Goal: Task Accomplishment & Management: Use online tool/utility

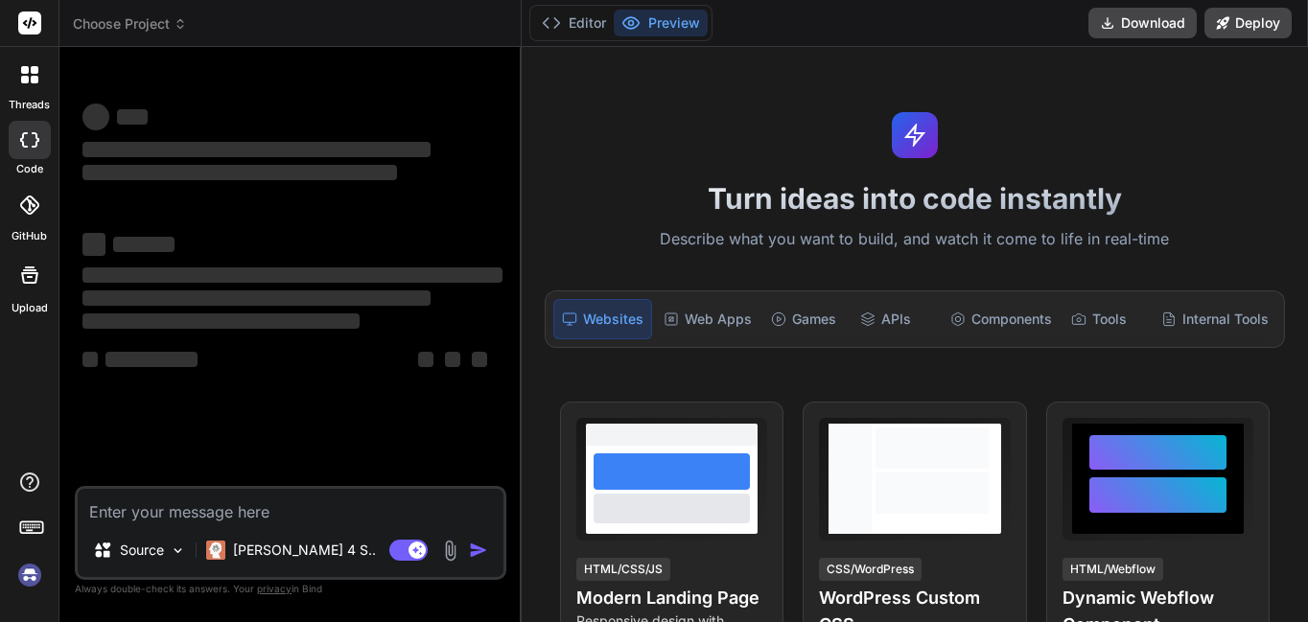
click at [292, 500] on textarea at bounding box center [291, 506] width 426 height 35
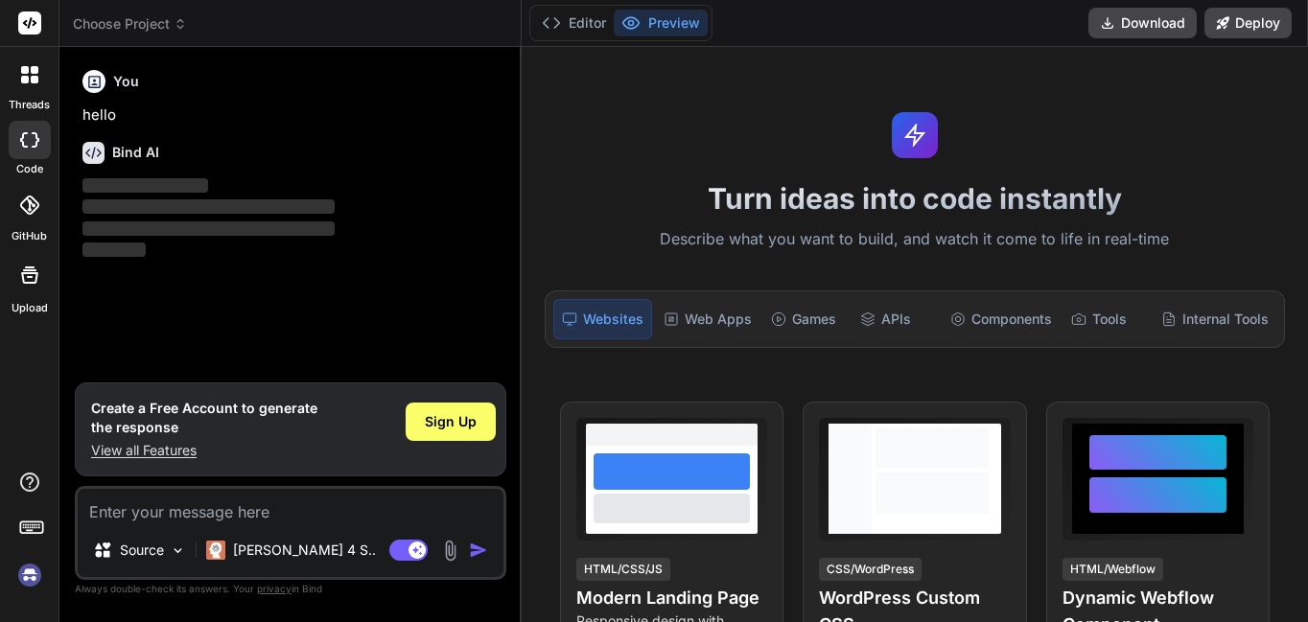
type textarea "x"
click at [270, 502] on textarea at bounding box center [291, 506] width 426 height 35
paste textarea "describe('register demo test case', () => { Cypress.on('uncaught:exception', (e…"
type textarea "describe('register demo test case', () => { Cypress.on('uncaught:exception', (e…"
type textarea "x"
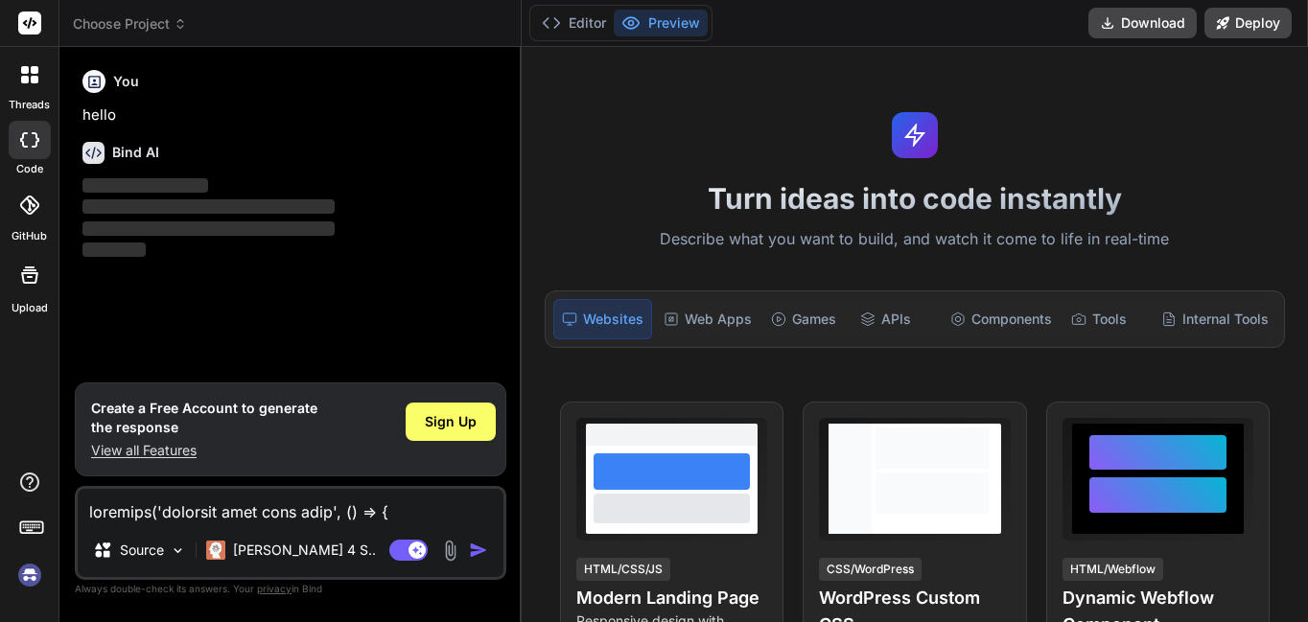
scroll to position [1567, 0]
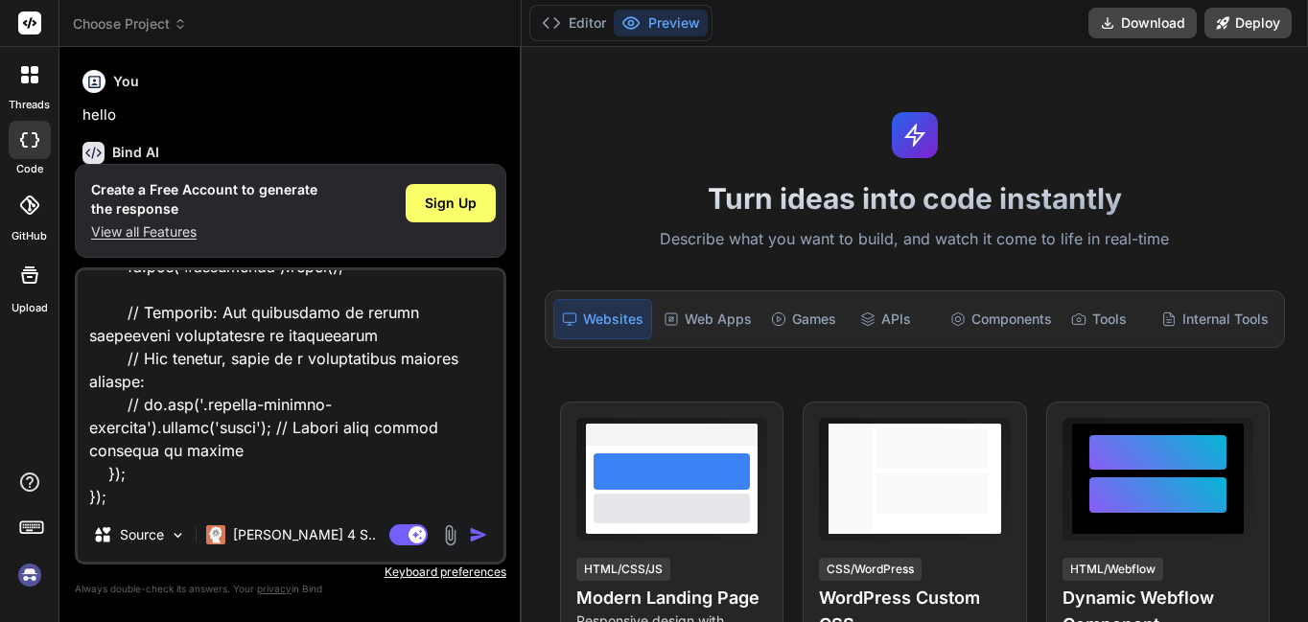
click at [309, 478] on textarea at bounding box center [291, 389] width 426 height 238
paste textarea "cy.get('ul.ui-autocomplete', { timeout: 10000 }).should('be.visible');"
type textarea "describe('register demo test case', () => { Cypress.on('uncaught:exception', (e…"
type textarea "x"
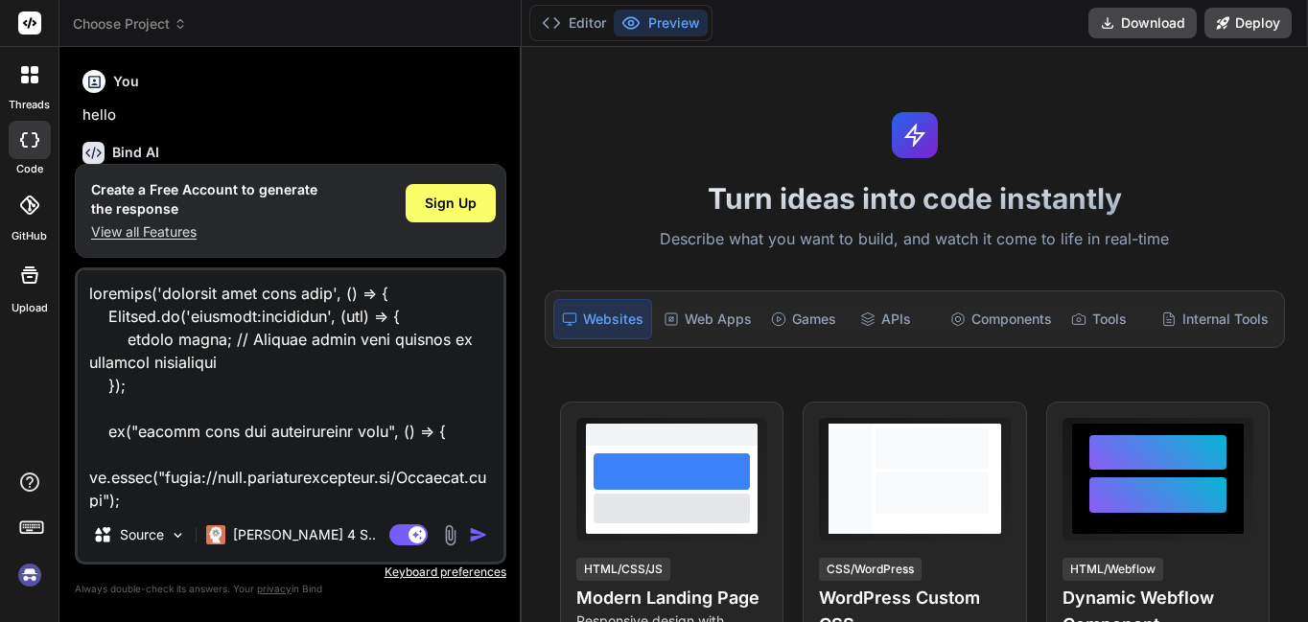
click at [362, 491] on textarea at bounding box center [291, 389] width 426 height 238
paste textarea "20 getul.ui-autocomplete 0 21 assertexpected ul.ui-autocomplete to be visible A…"
type textarea "describe('register demo test case', () => { Cypress.on('uncaught:exception', (e…"
type textarea "x"
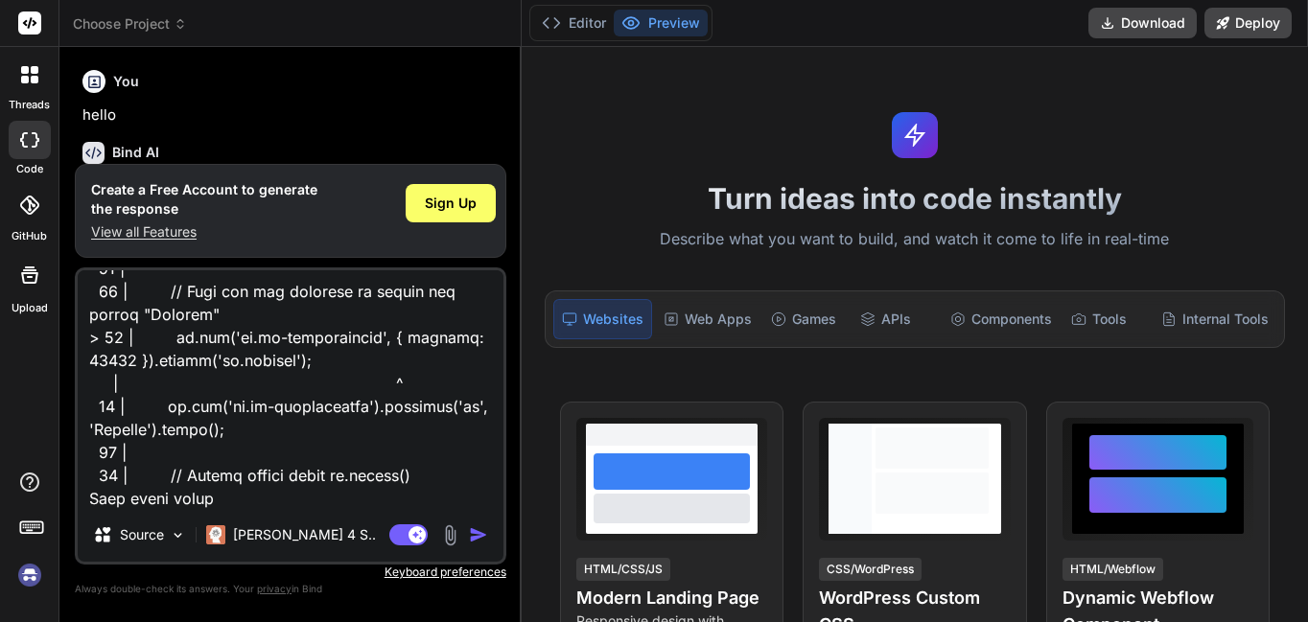
type textarea "describe('register demo test case', () => { Cypress.on('uncaught:exception', (e…"
click at [481, 540] on img "button" at bounding box center [478, 535] width 19 height 19
click at [480, 532] on img "button" at bounding box center [478, 535] width 19 height 19
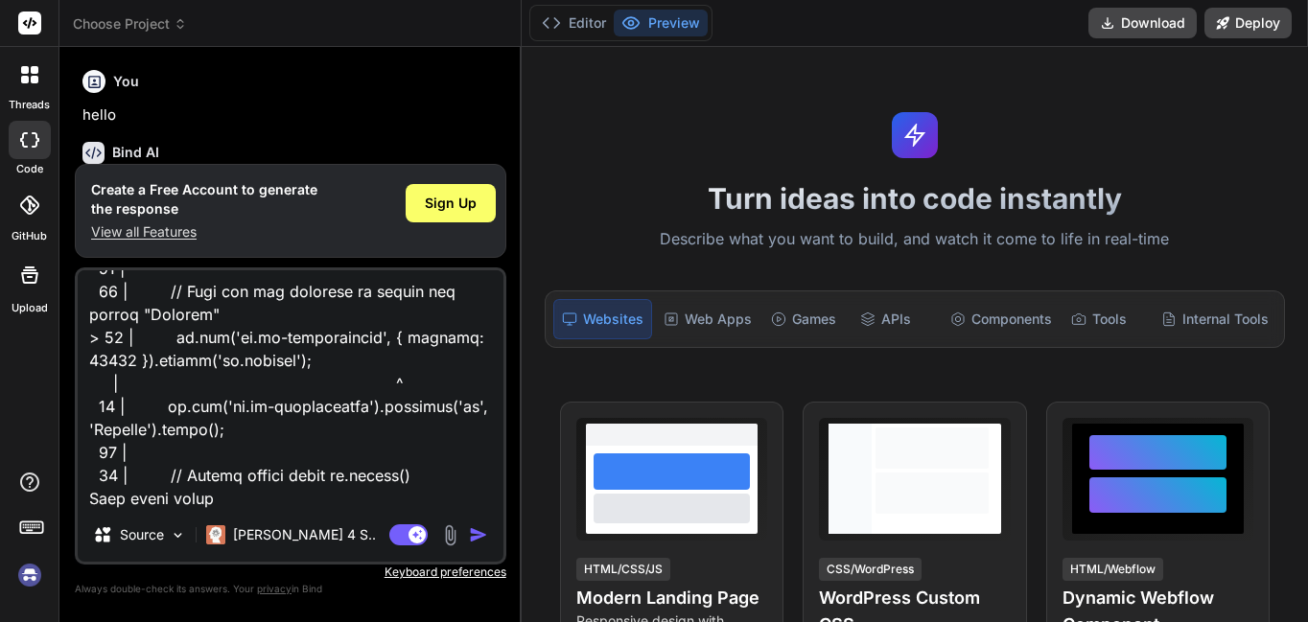
click at [478, 534] on img "button" at bounding box center [478, 535] width 19 height 19
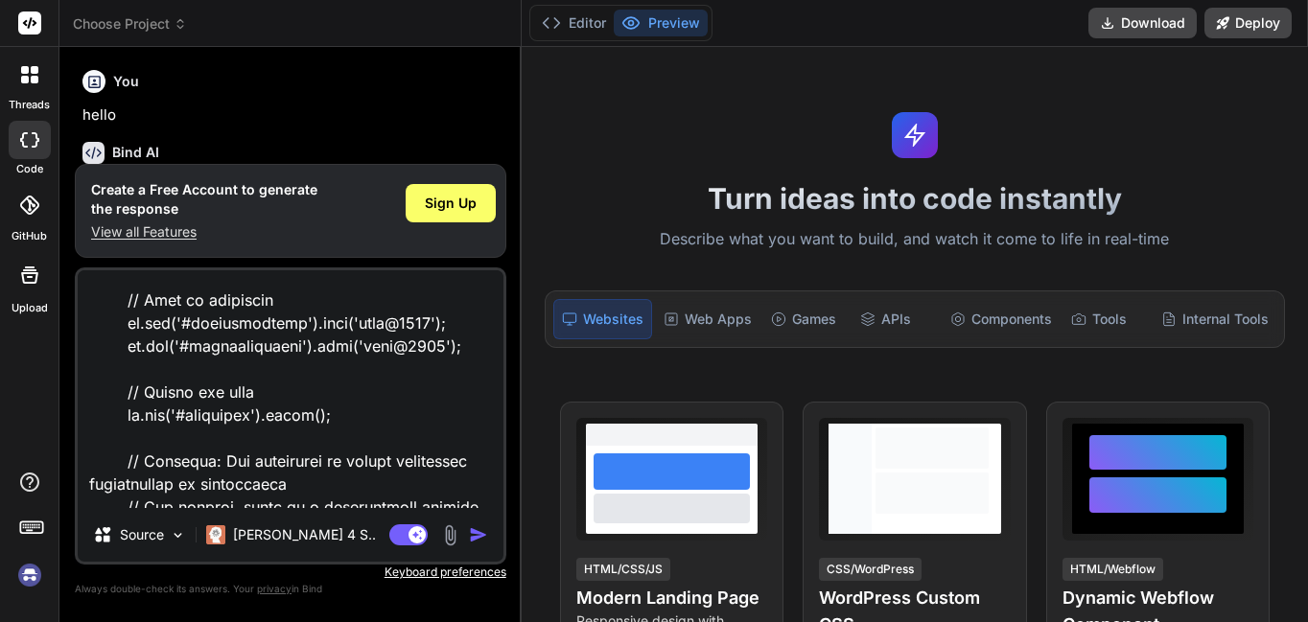
scroll to position [2006, 0]
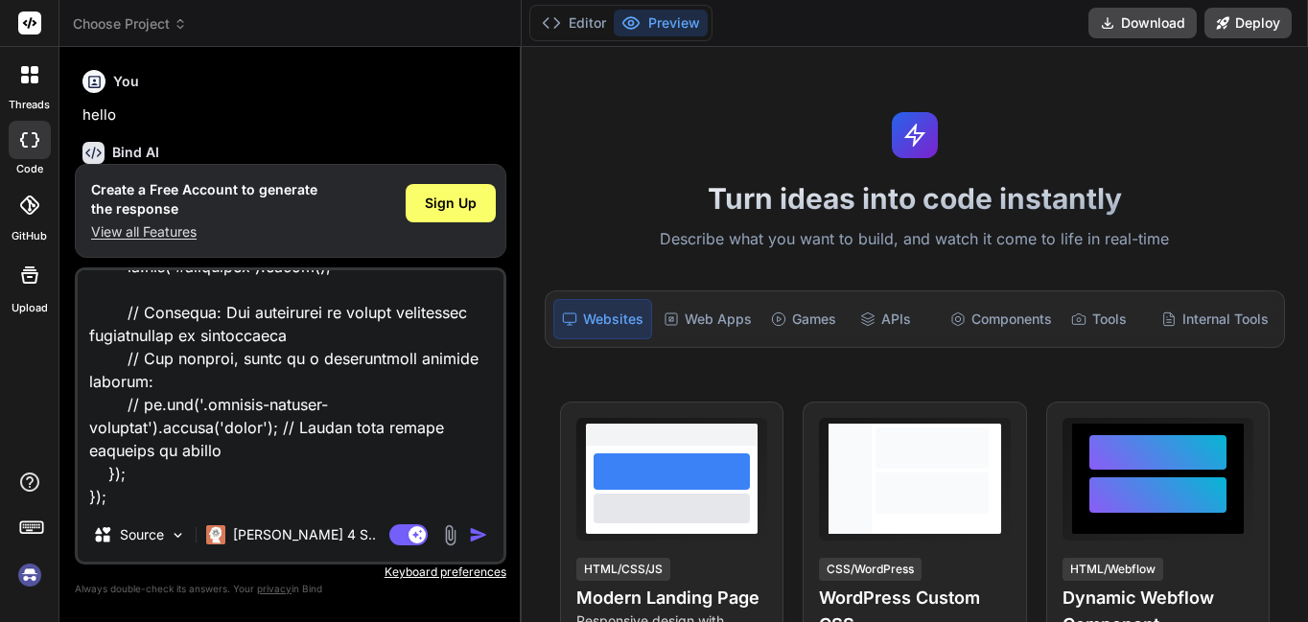
click at [474, 538] on img "button" at bounding box center [478, 535] width 19 height 19
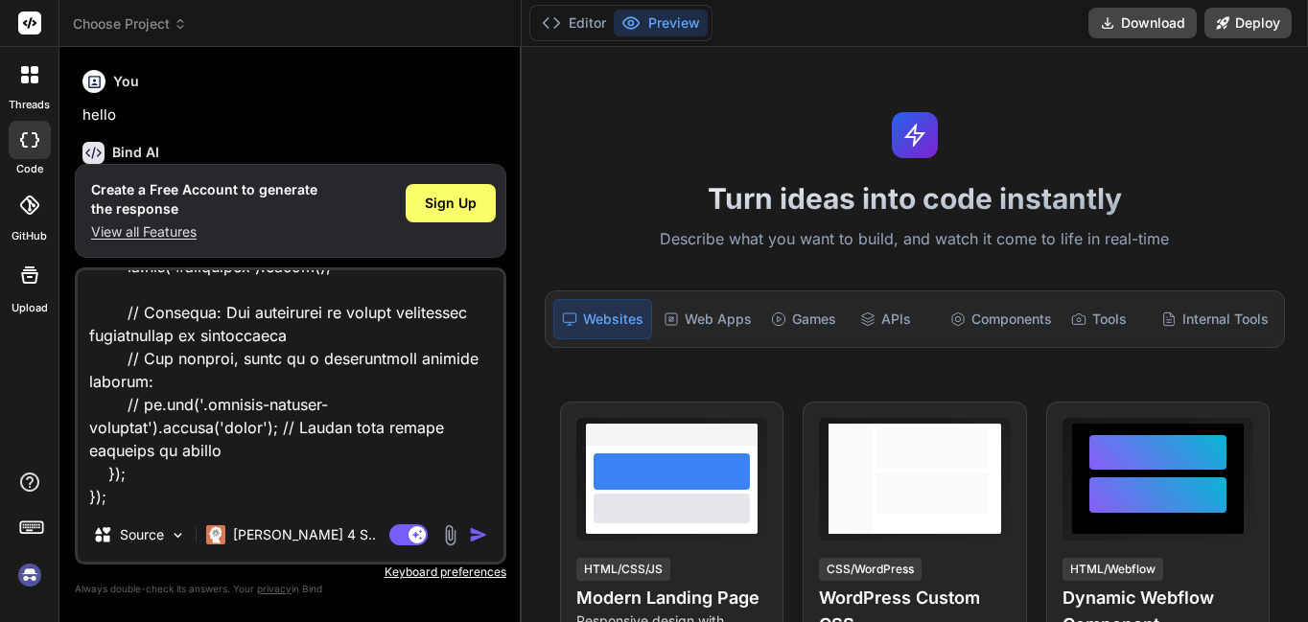
click at [474, 538] on img "button" at bounding box center [478, 535] width 19 height 19
click at [470, 199] on span "Sign Up" at bounding box center [451, 203] width 52 height 19
click at [489, 529] on button "button" at bounding box center [482, 535] width 27 height 19
click at [489, 530] on button "button" at bounding box center [482, 535] width 27 height 19
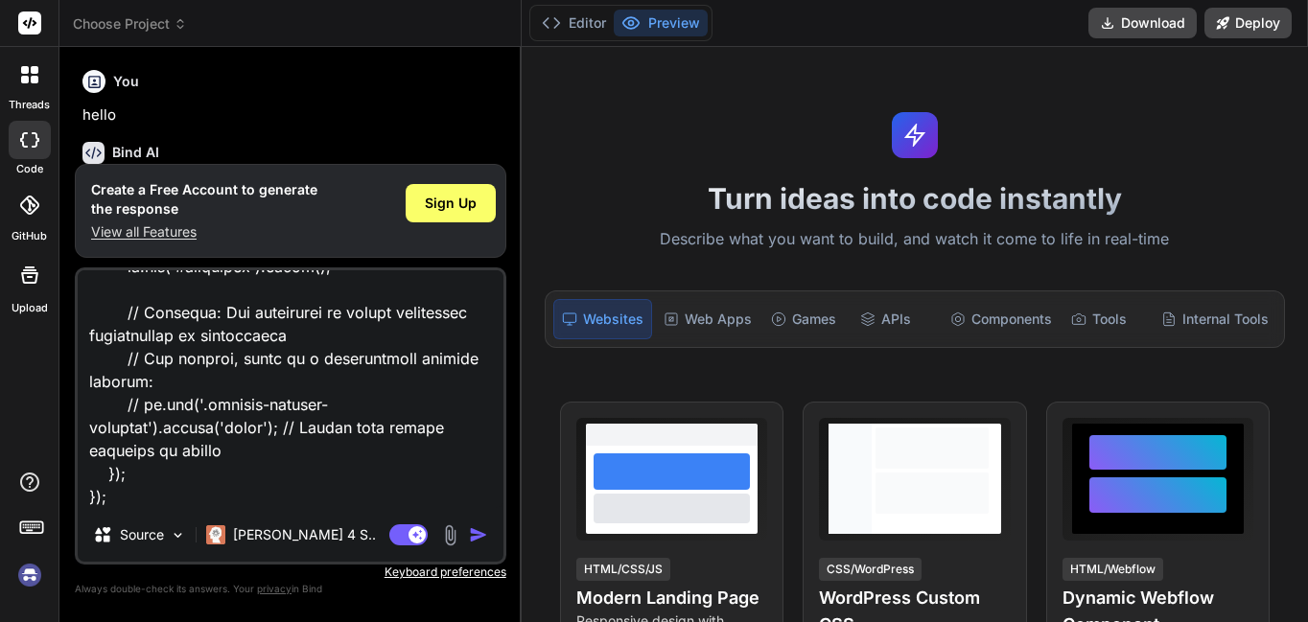
click at [485, 535] on img "button" at bounding box center [478, 535] width 19 height 19
click at [485, 536] on img "button" at bounding box center [478, 535] width 19 height 19
